Goal: Navigation & Orientation: Find specific page/section

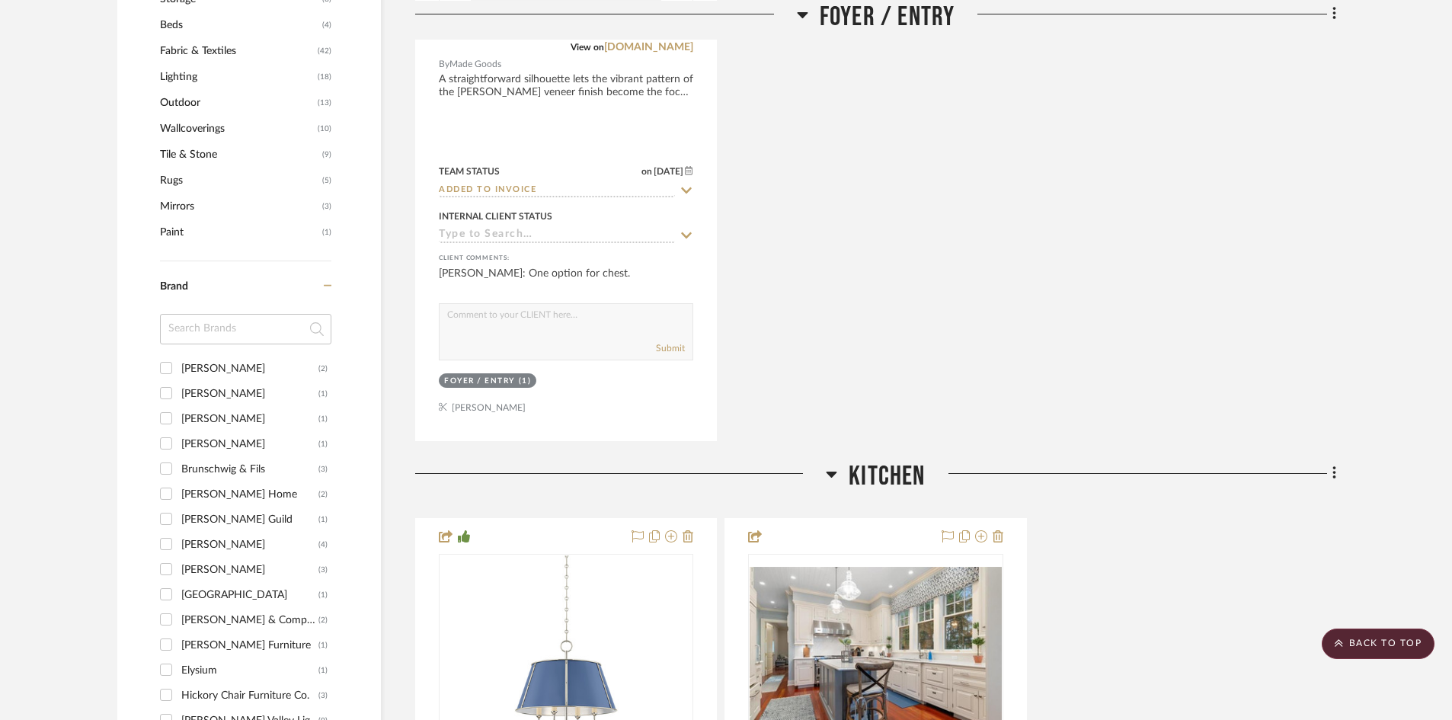
scroll to position [990, 0]
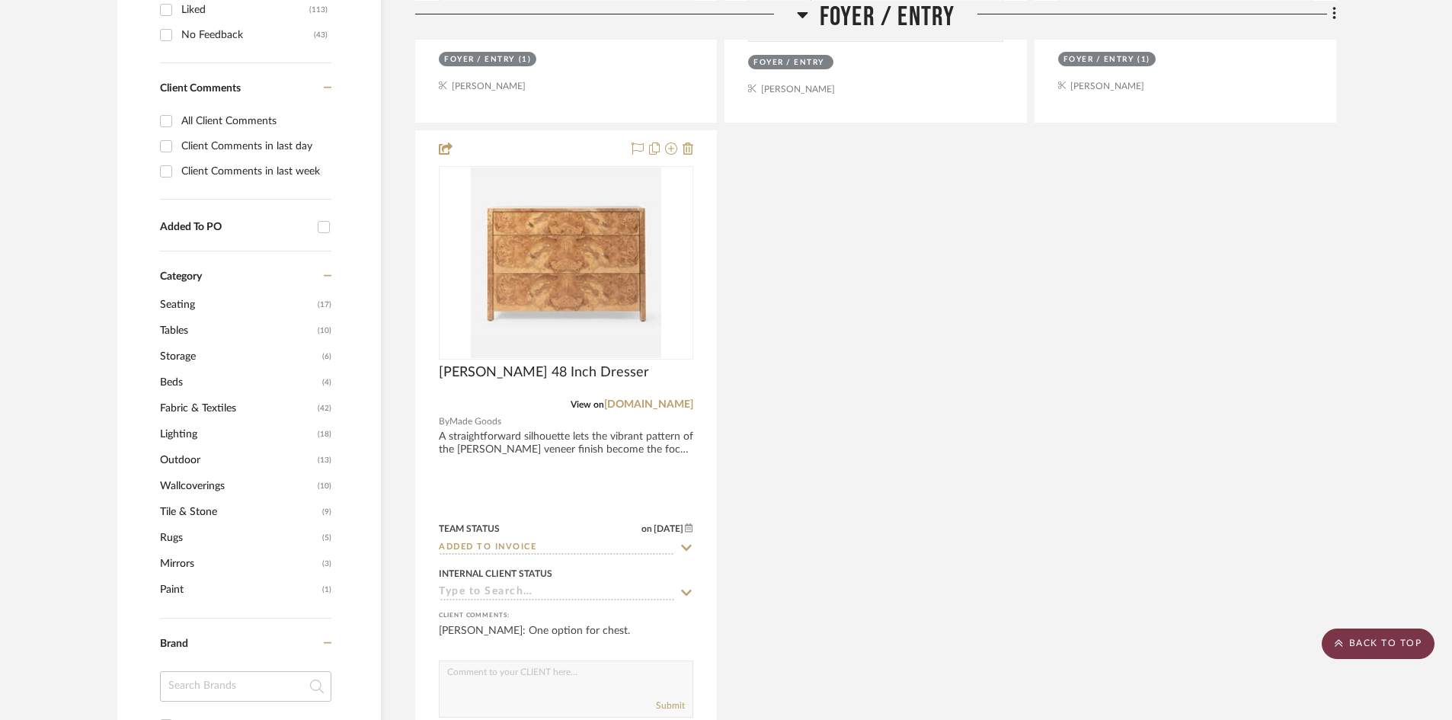
click at [1395, 638] on scroll-to-top-button "BACK TO TOP" at bounding box center [1378, 643] width 113 height 30
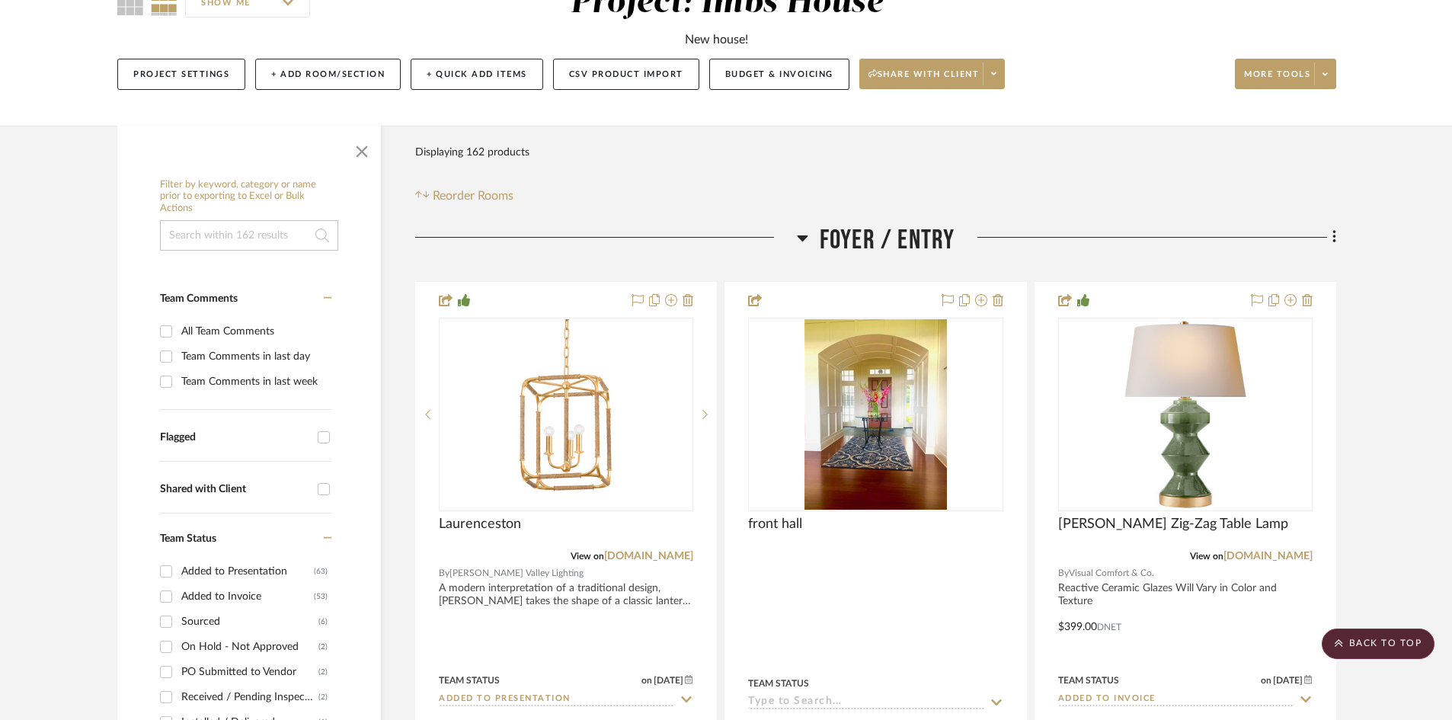
scroll to position [0, 0]
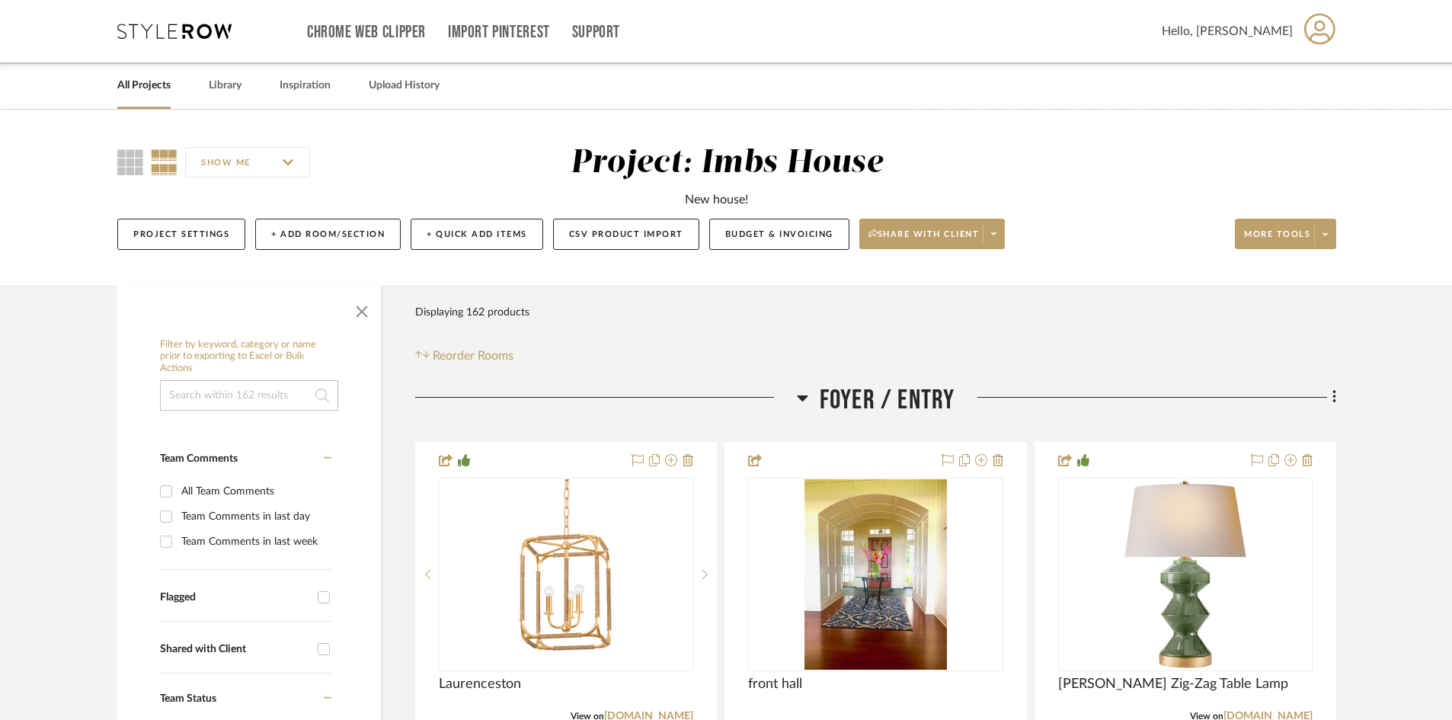
click at [146, 79] on link "All Projects" at bounding box center [143, 85] width 53 height 21
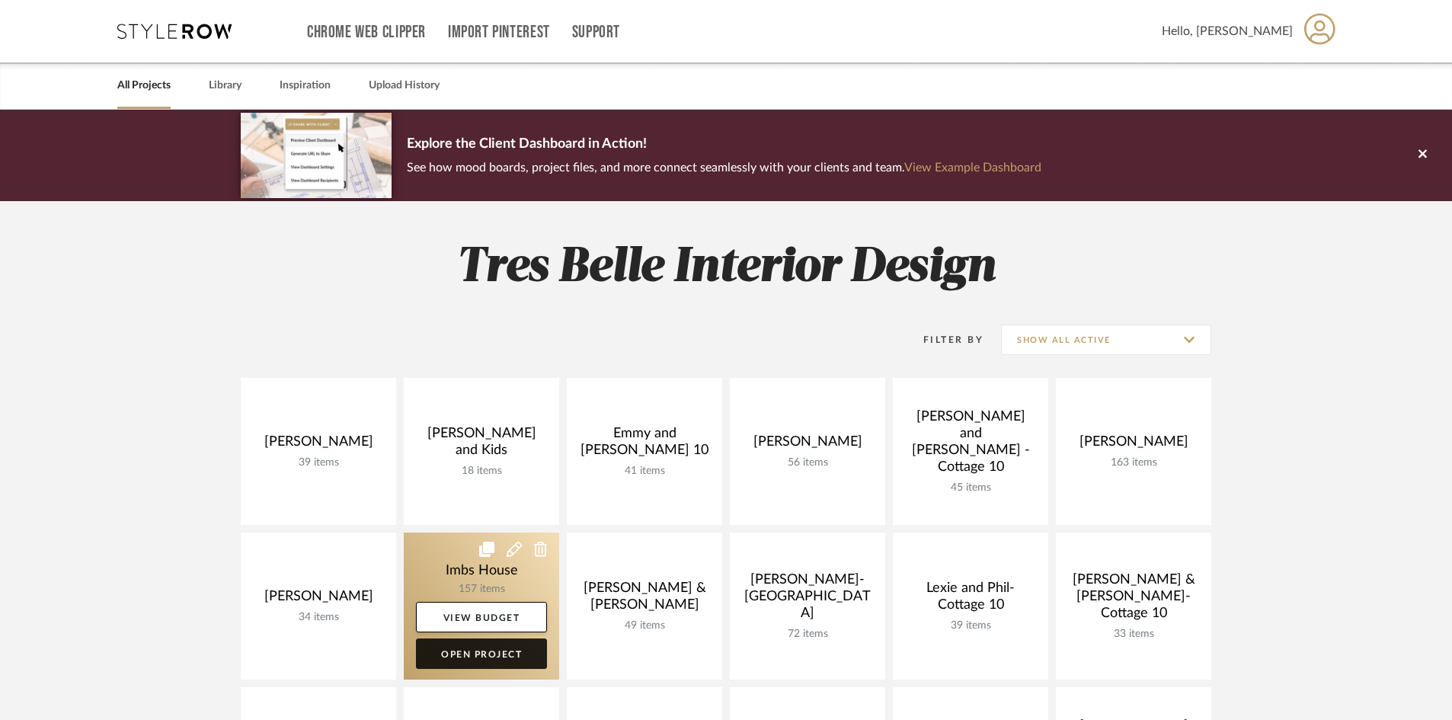
click at [516, 651] on link "Open Project" at bounding box center [481, 653] width 131 height 30
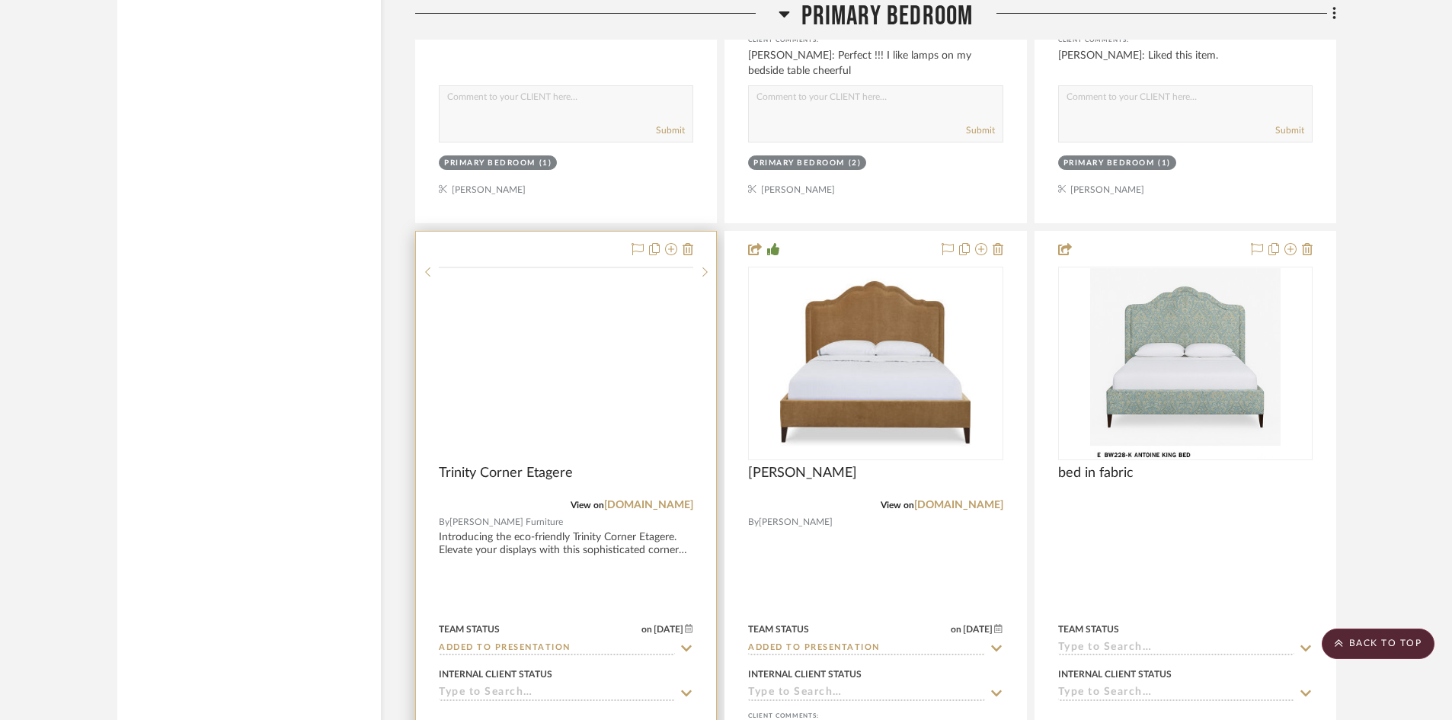
scroll to position [9521, 0]
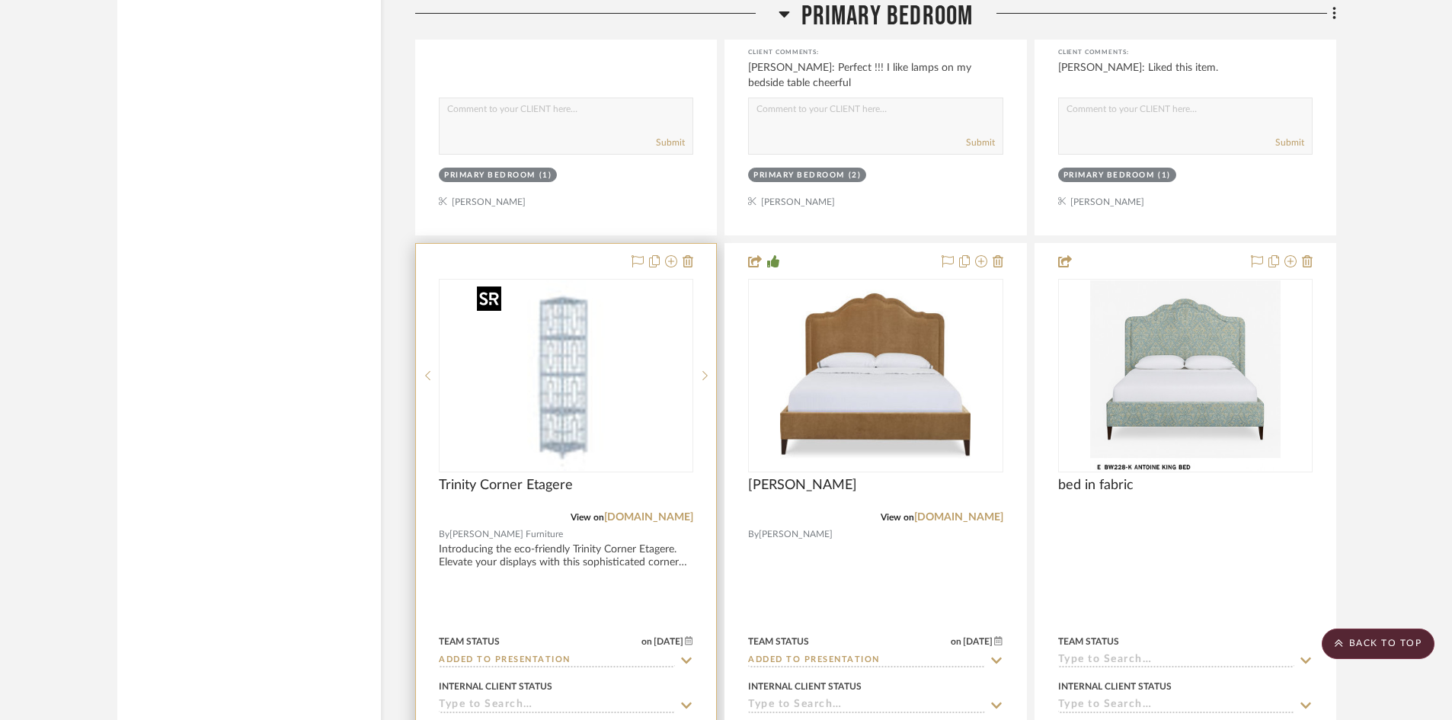
click at [554, 426] on img "0" at bounding box center [566, 375] width 190 height 190
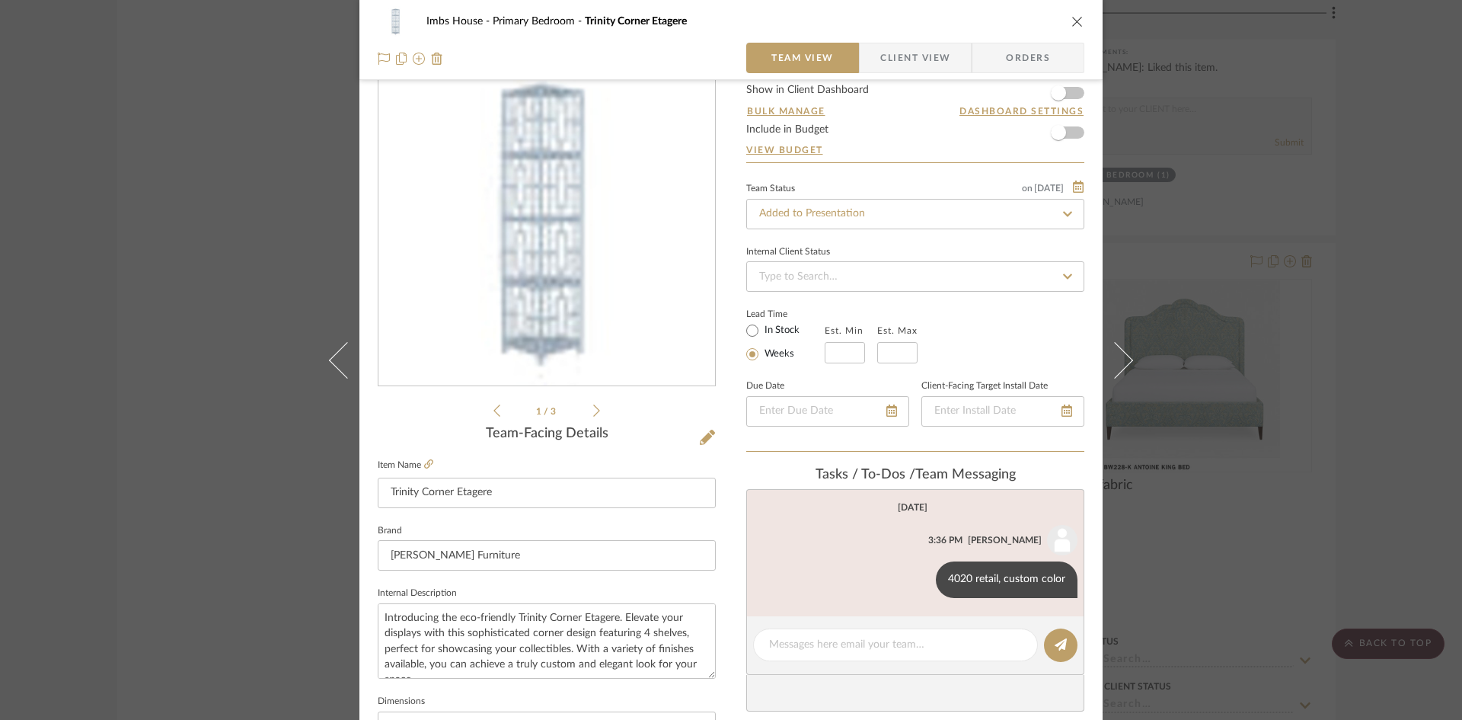
scroll to position [76, 0]
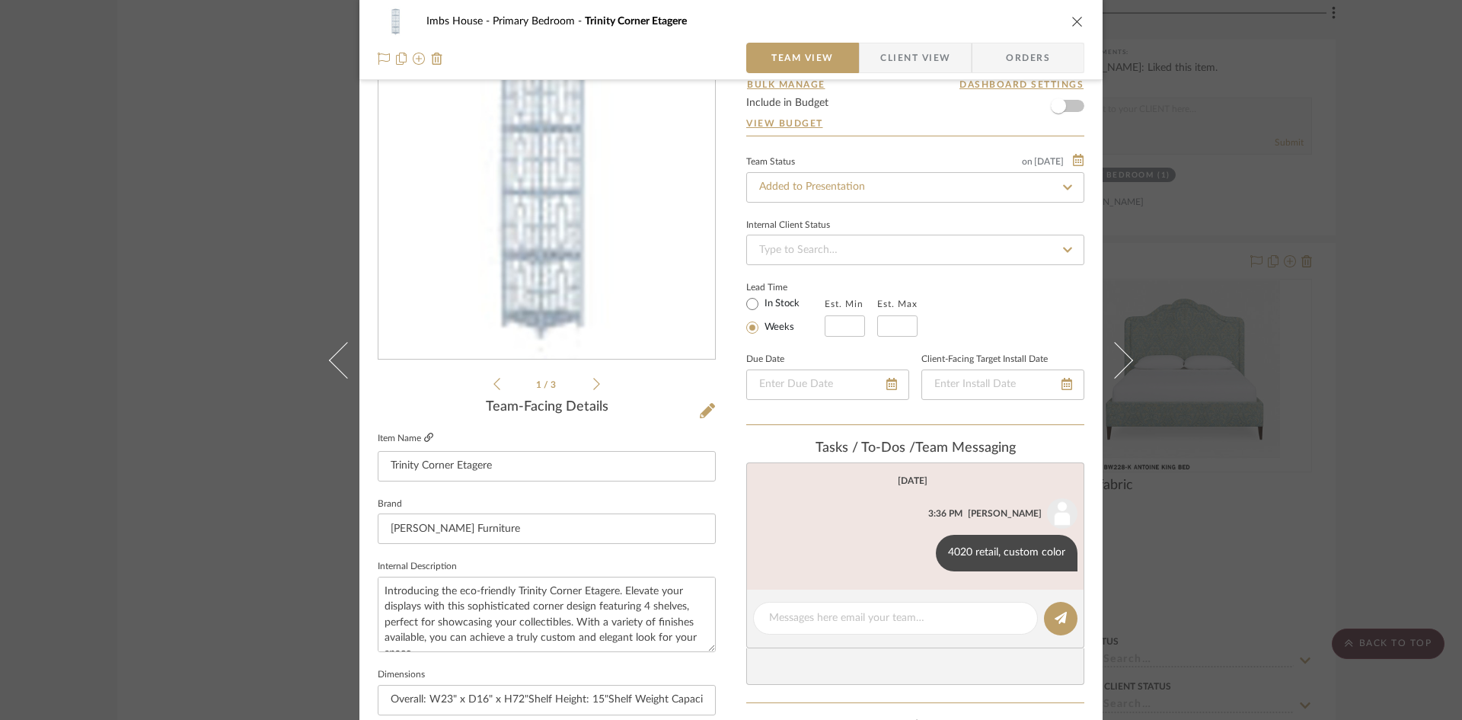
click at [425, 438] on icon at bounding box center [428, 437] width 9 height 9
click at [1072, 16] on icon "close" at bounding box center [1078, 21] width 12 height 12
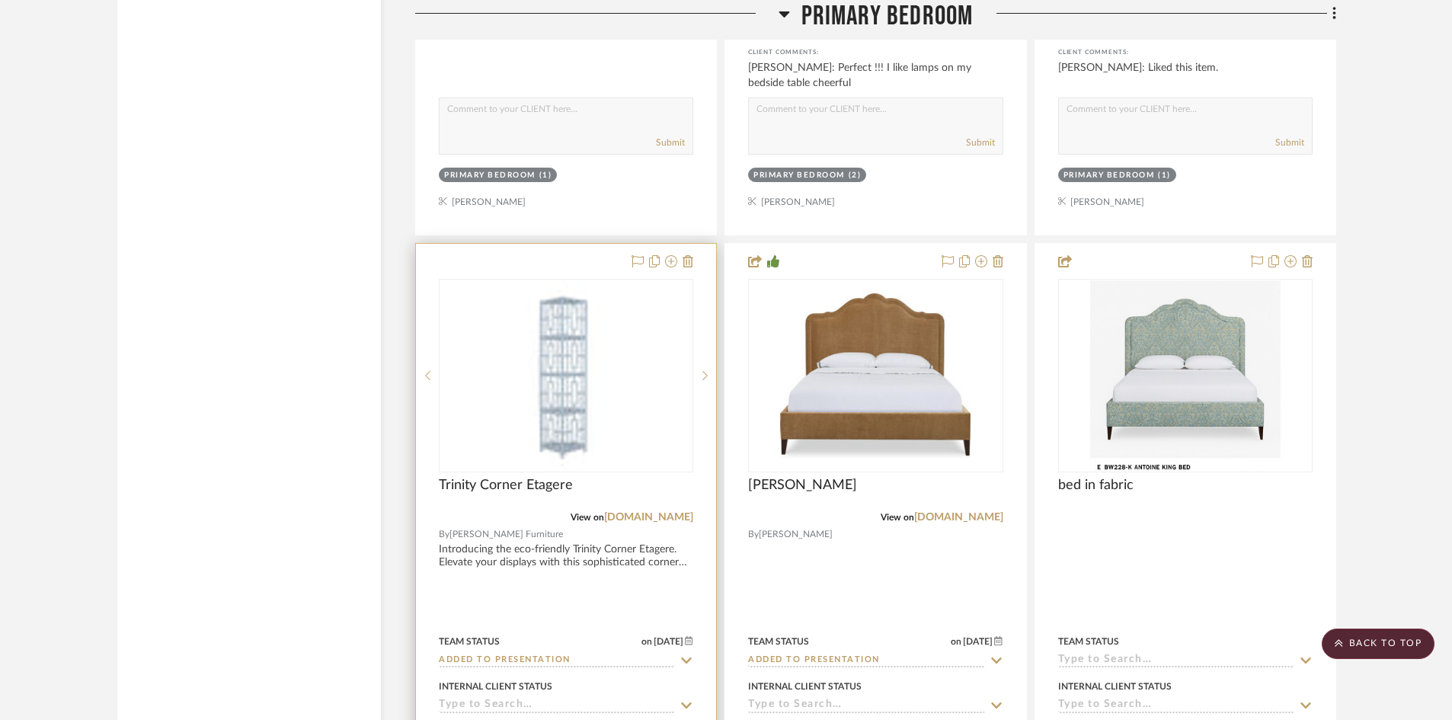
scroll to position [9445, 0]
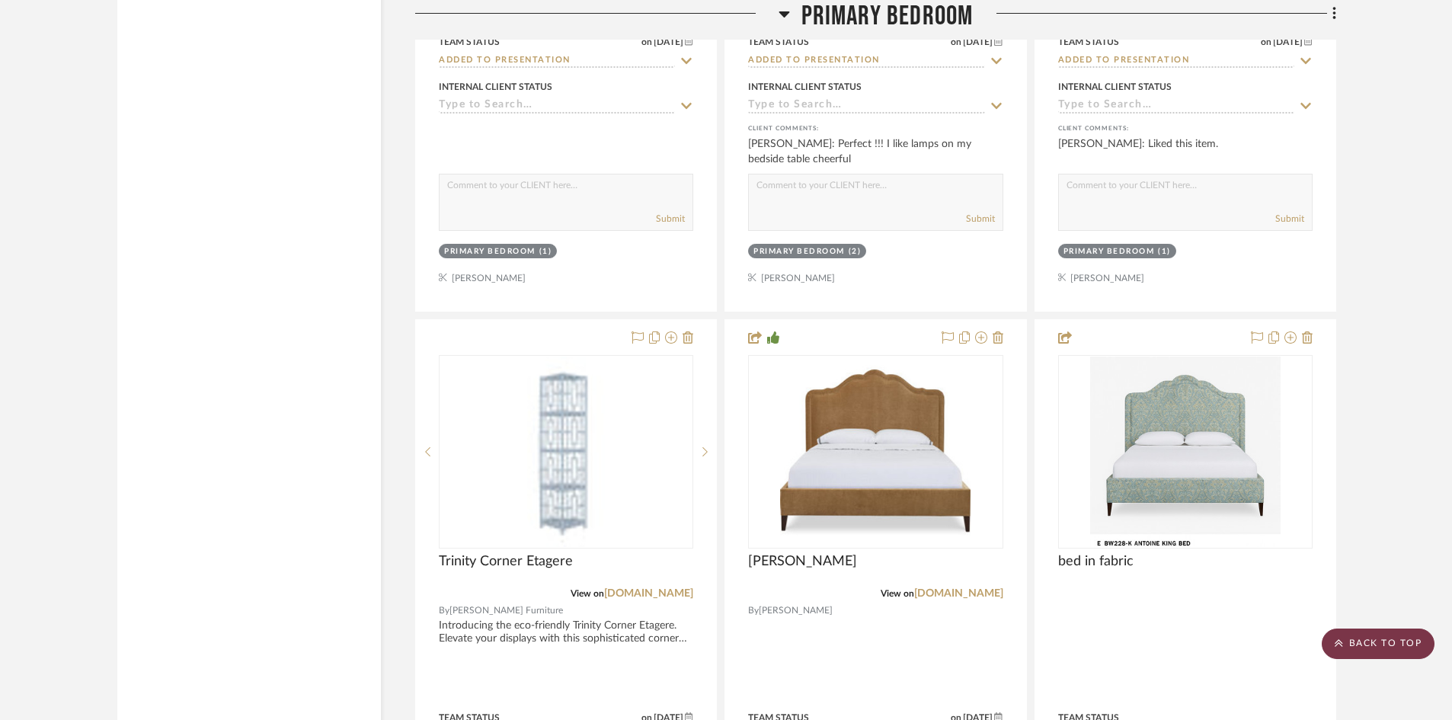
click at [1357, 639] on scroll-to-top-button "BACK TO TOP" at bounding box center [1378, 643] width 113 height 30
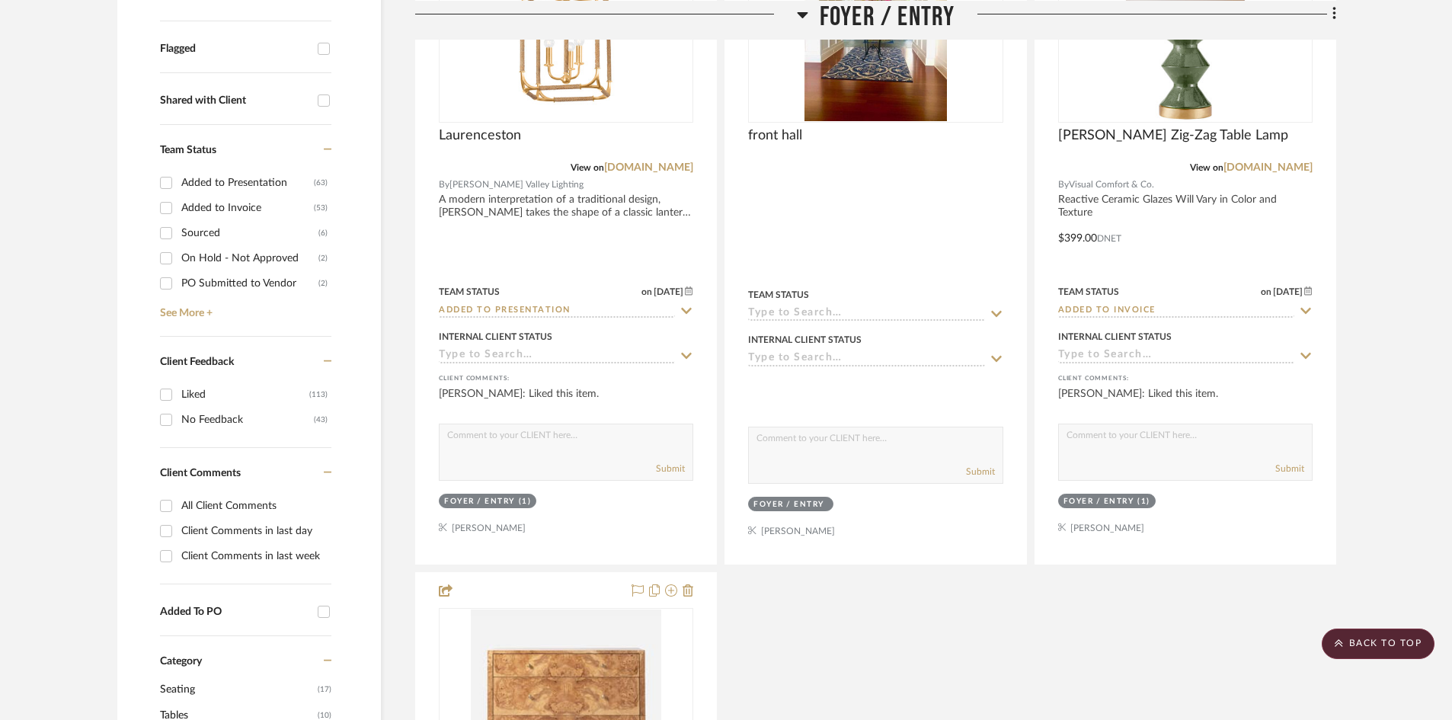
scroll to position [0, 0]
